Goal: Entertainment & Leisure: Consume media (video, audio)

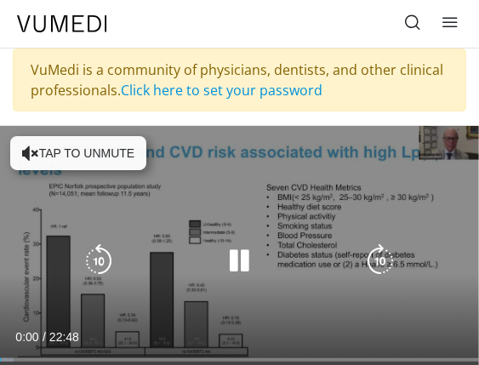
click at [128, 154] on button "Tap to unmute" at bounding box center [78, 153] width 136 height 34
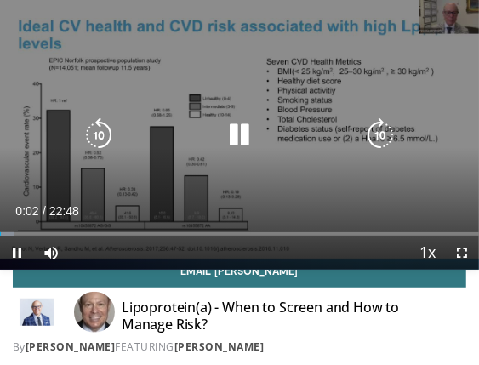
scroll to position [169, 0]
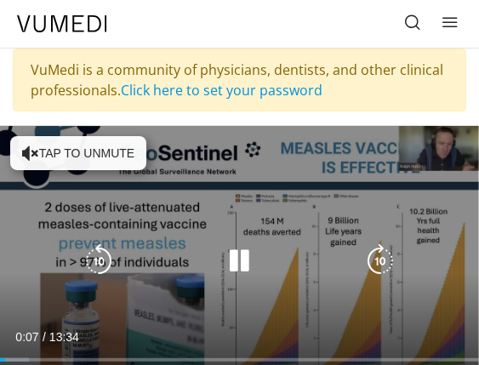
click at [124, 152] on button "Tap to unmute" at bounding box center [78, 153] width 136 height 34
